Goal: Find contact information: Find contact information

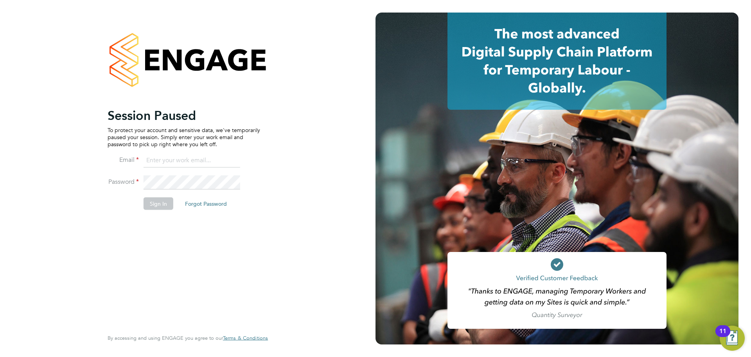
click at [175, 165] on input at bounding box center [192, 160] width 97 height 14
type input "[PERSON_NAME][EMAIL_ADDRESS][PERSON_NAME][DOMAIN_NAME]"
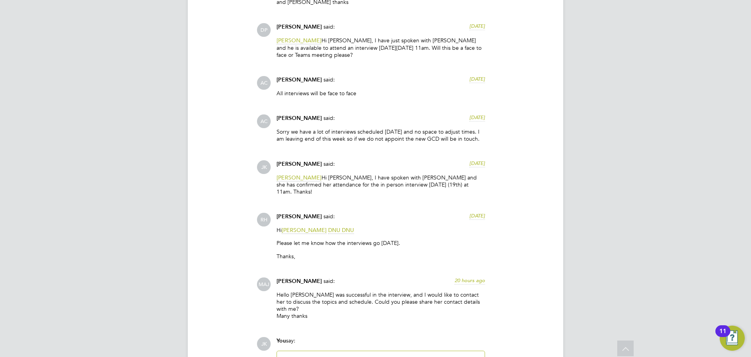
scroll to position [1828, 0]
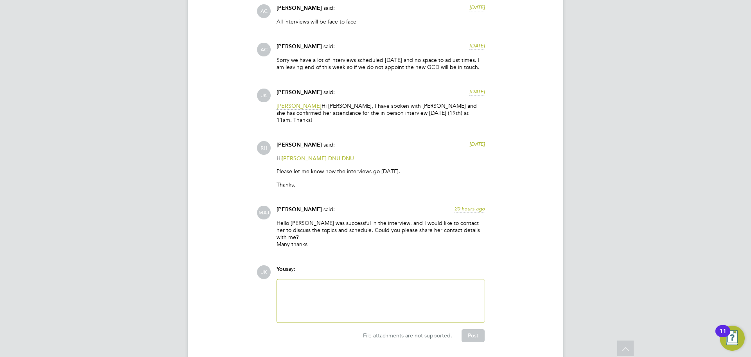
drag, startPoint x: 340, startPoint y: 186, endPoint x: 278, endPoint y: 184, distance: 61.5
click at [278, 205] on div "Mahnaz Asgari Joorshari said: 20 hours ago" at bounding box center [381, 212] width 209 height 14
copy span "Mahnaz Asgari Joorshari"
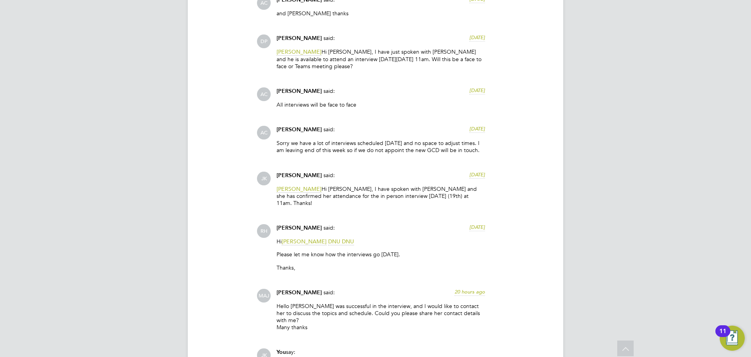
scroll to position [1750, 0]
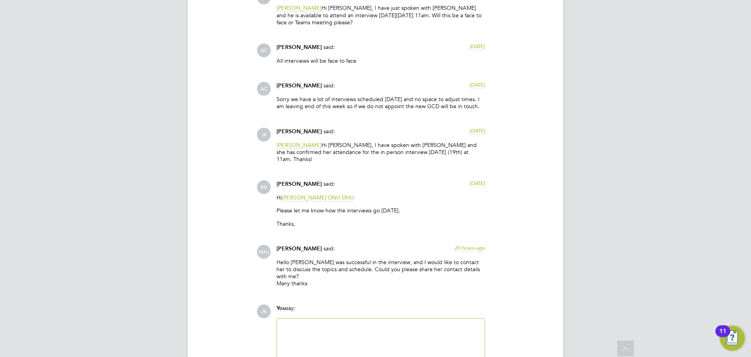
scroll to position [1828, 0]
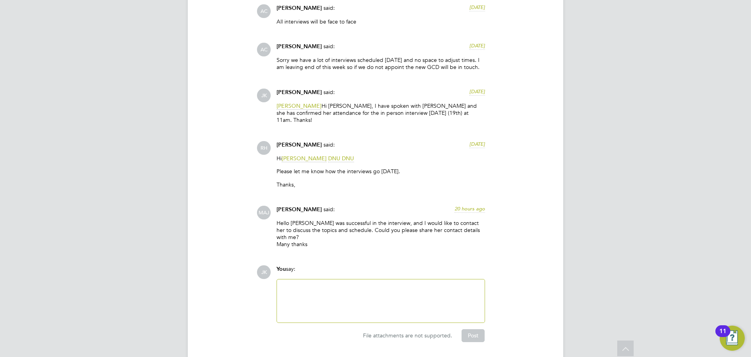
drag, startPoint x: 314, startPoint y: 223, endPoint x: 266, endPoint y: 200, distance: 53.7
click at [266, 205] on div "MAJ Mahnaz Asgari Joorshari said: 20 hours ago Hello Rufena, Sheida was success…" at bounding box center [402, 229] width 291 height 48
drag, startPoint x: 317, startPoint y: 216, endPoint x: 283, endPoint y: 202, distance: 36.6
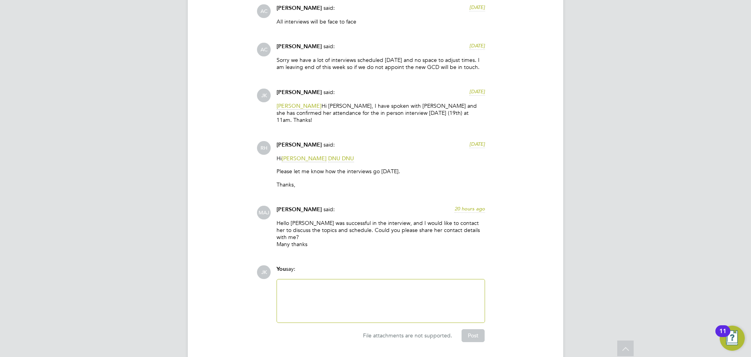
click at [283, 219] on p "Hello Rufena, Sheida was successful in the interview, and I would like to conta…" at bounding box center [381, 233] width 209 height 29
drag, startPoint x: 315, startPoint y: 222, endPoint x: 275, endPoint y: 196, distance: 48.0
click at [275, 205] on div "Mahnaz Asgari Joorshari said: 20 hours ago Hello Rufena, Sheida was successful …" at bounding box center [381, 229] width 216 height 48
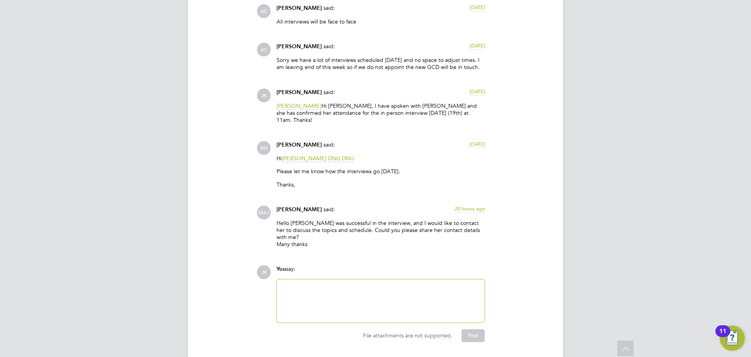
drag, startPoint x: 313, startPoint y: 220, endPoint x: 276, endPoint y: 198, distance: 42.5
click at [276, 205] on div "Mahnaz Asgari Joorshari said: 20 hours ago Hello Rufena, Sheida was successful …" at bounding box center [381, 229] width 216 height 48
drag, startPoint x: 310, startPoint y: 216, endPoint x: 245, endPoint y: 194, distance: 68.4
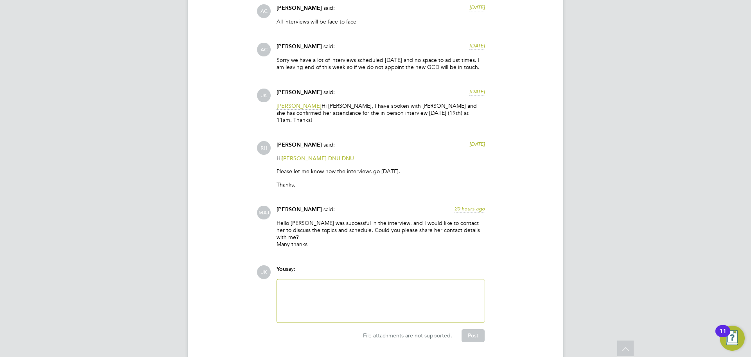
click at [406, 155] on div "Hi Aaron Carr DNU DNU Please let me know how the interviews go today. Thanks," at bounding box center [381, 174] width 209 height 39
drag, startPoint x: 277, startPoint y: 183, endPoint x: 341, endPoint y: 182, distance: 63.8
click at [341, 205] on div "Mahnaz Asgari Joorshari said: 20 hours ago" at bounding box center [381, 212] width 209 height 14
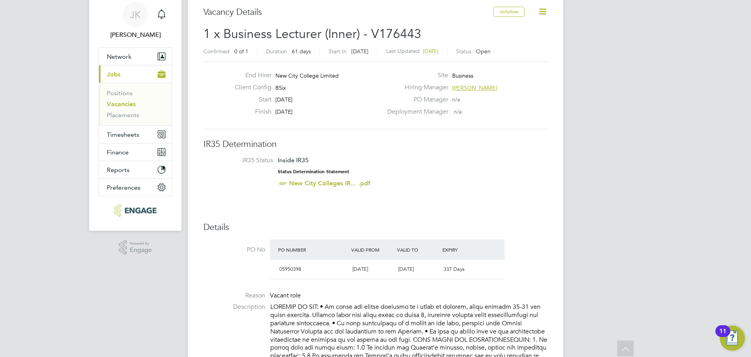
scroll to position [0, 0]
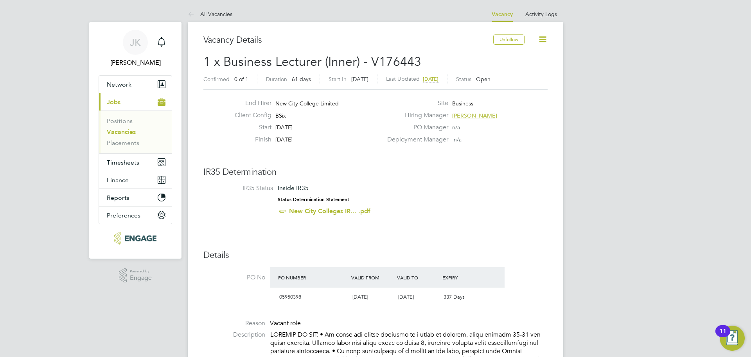
click at [462, 113] on span "Aaron Carr" at bounding box center [474, 115] width 45 height 7
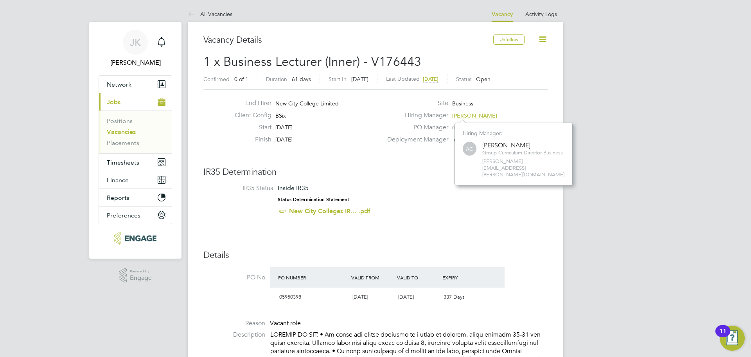
scroll to position [49, 118]
click at [468, 116] on span "Aaron Carr" at bounding box center [474, 115] width 45 height 7
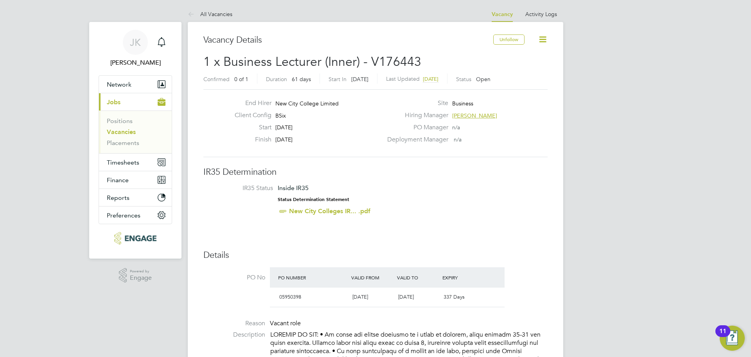
click at [468, 116] on span "Aaron Carr" at bounding box center [474, 115] width 45 height 7
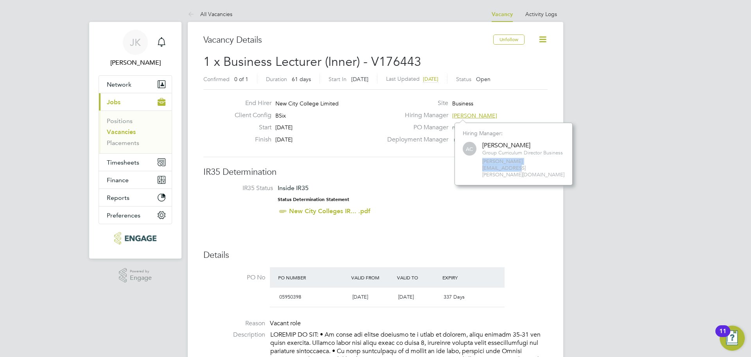
drag, startPoint x: 482, startPoint y: 161, endPoint x: 547, endPoint y: 161, distance: 65.0
click at [547, 161] on div "AC Aaron Carr Group Curriculum Director Business aaron.carr@ncclondon.ac.uk" at bounding box center [514, 159] width 102 height 38
copy span "aaron.carr@ncclondon.ac.uk"
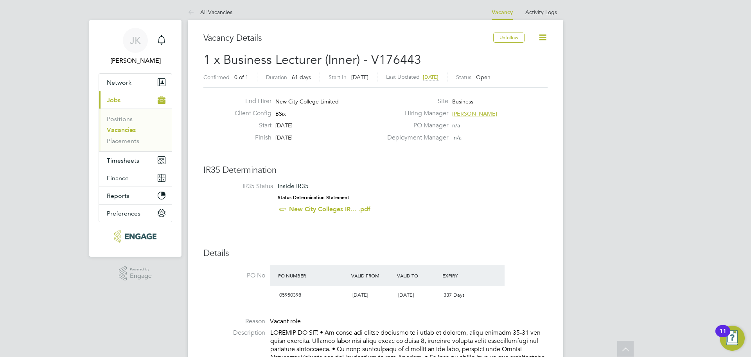
scroll to position [0, 0]
